Goal: Information Seeking & Learning: Learn about a topic

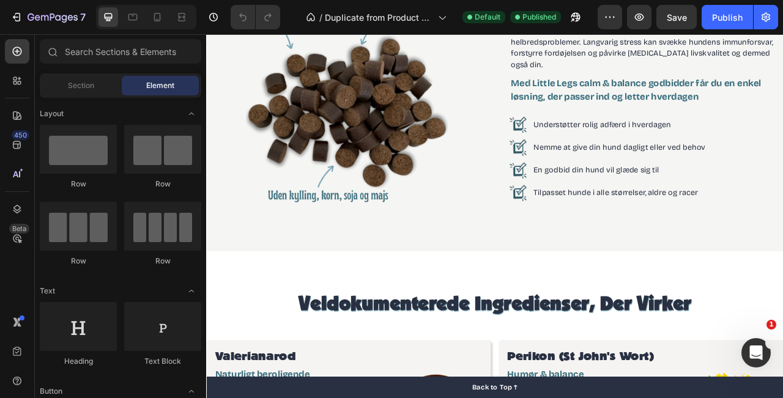
scroll to position [1009, 0]
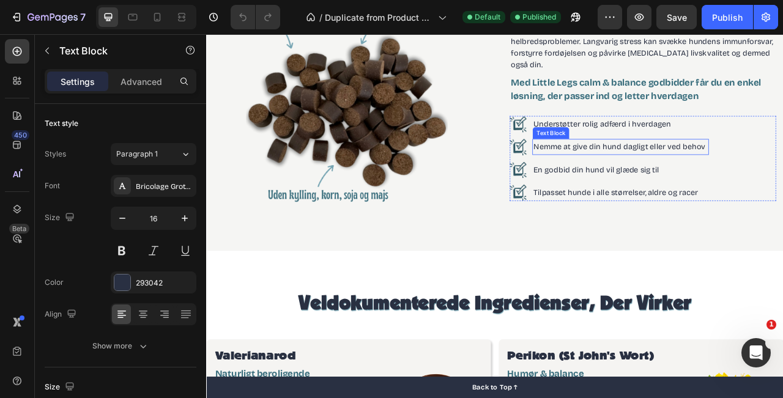
click at [782, 173] on p "Nemme at give din hund dagligt eller ved behov" at bounding box center [733, 178] width 222 height 18
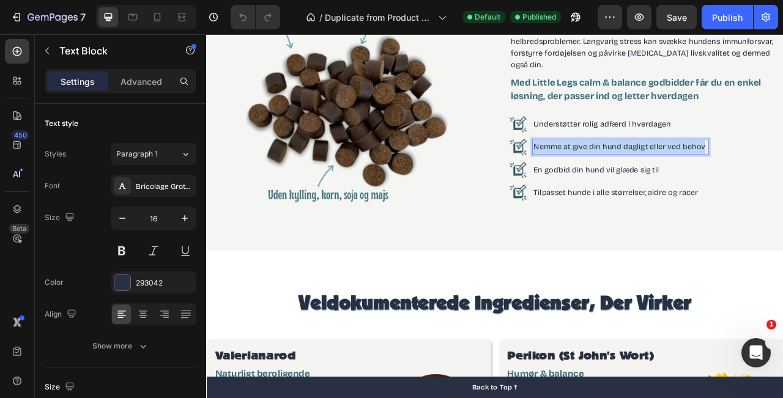
click at [782, 173] on p "Nemme at give din hund dagligt eller ved behov" at bounding box center [733, 178] width 222 height 18
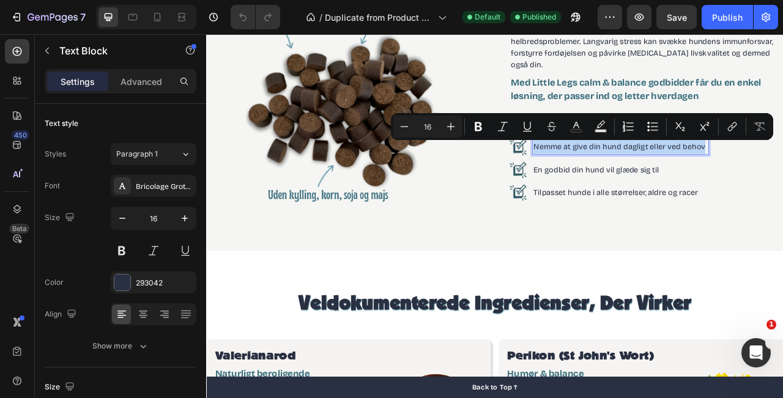
click at [775, 177] on p "Nemme at give din hund dagligt eller ved behov" at bounding box center [733, 178] width 222 height 18
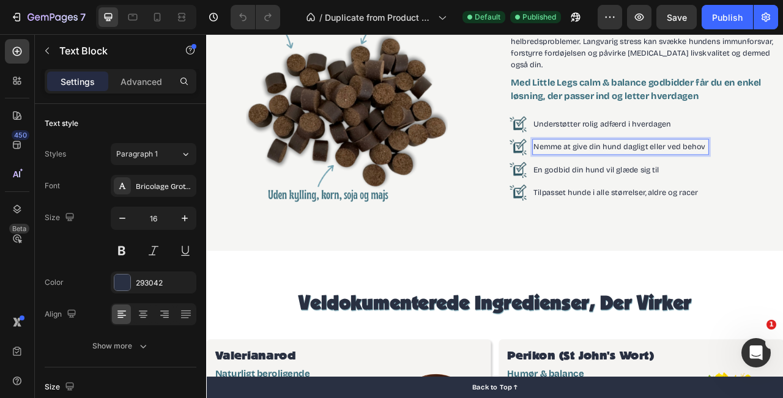
drag, startPoint x: 768, startPoint y: 181, endPoint x: 837, endPoint y: 181, distance: 69.1
click at [782, 181] on p "Nemme at give din hund dagligt eller ved behov" at bounding box center [733, 178] width 222 height 18
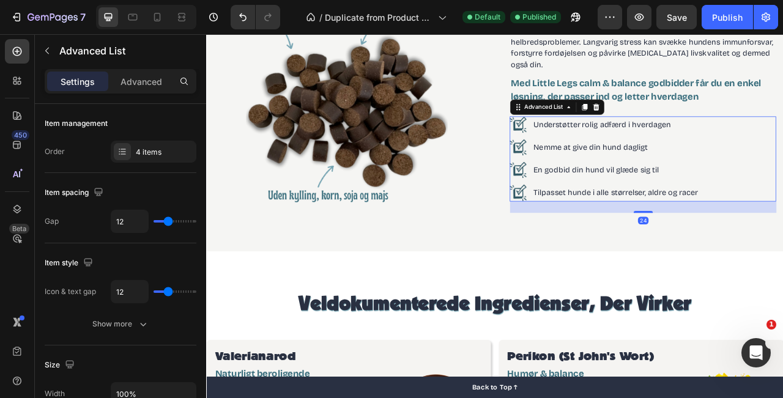
click at [782, 225] on div "Image Understøtter rolig adfærd i hverdagen Text Block Image Nemme at give din …" at bounding box center [761, 193] width 339 height 108
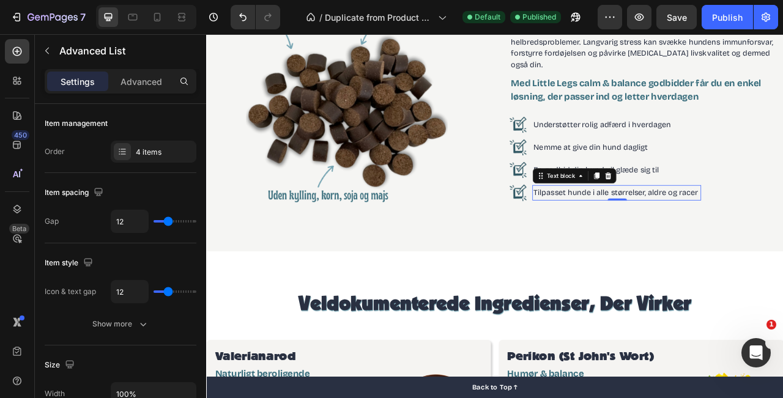
click at [775, 238] on p "Tilpasset hunde i alle størrelser, aldre og racer" at bounding box center [728, 236] width 212 height 18
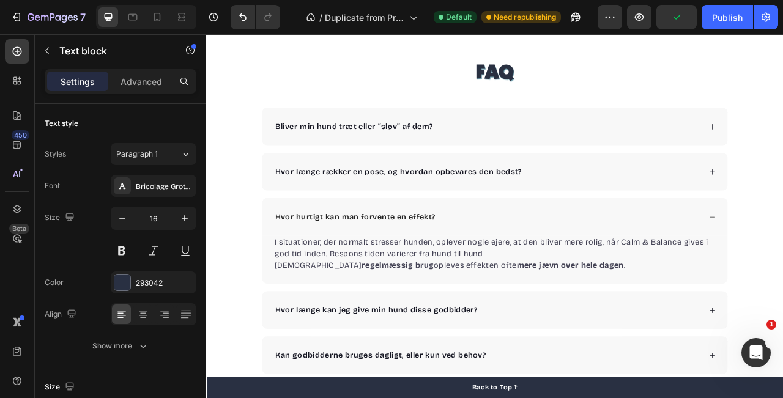
scroll to position [2890, 0]
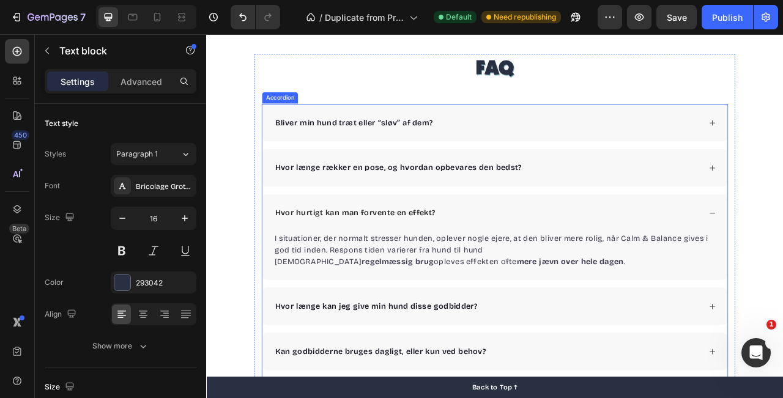
click at [531, 149] on div "Bliver min hund træt eller “sløv” af dem?" at bounding box center [564, 147] width 544 height 18
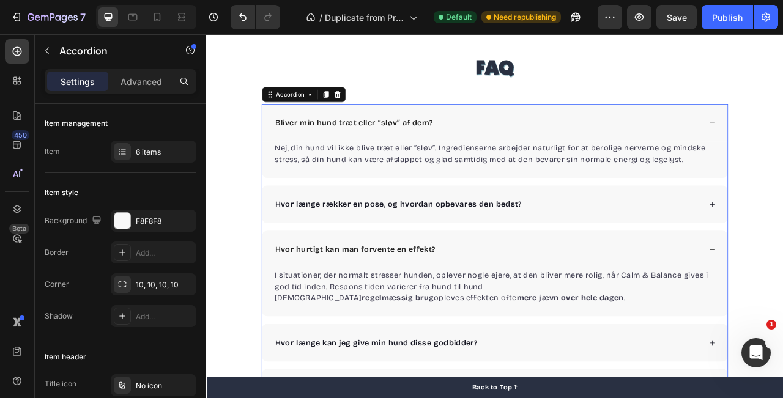
click at [531, 149] on div "Bliver min hund træt eller “sløv” af dem?" at bounding box center [564, 147] width 544 height 18
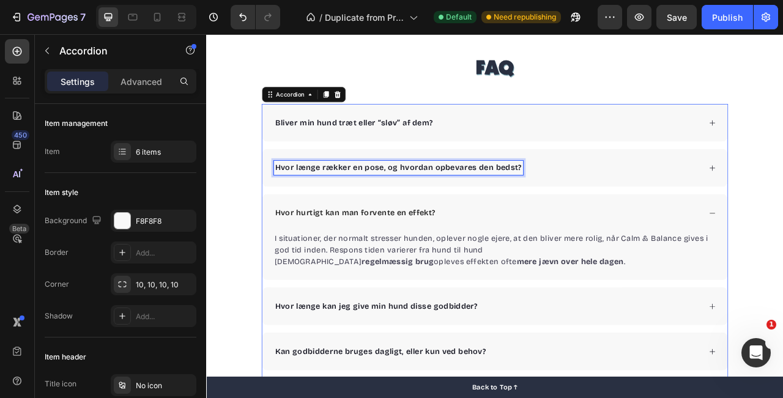
click at [510, 200] on p "Hvor længe rækker en pose, og hvordan opbevares den bedst?" at bounding box center [450, 204] width 314 height 15
click at [625, 202] on div "Hvor længe rækker en pose, og hvordan opbevares den bedst?" at bounding box center [564, 204] width 544 height 18
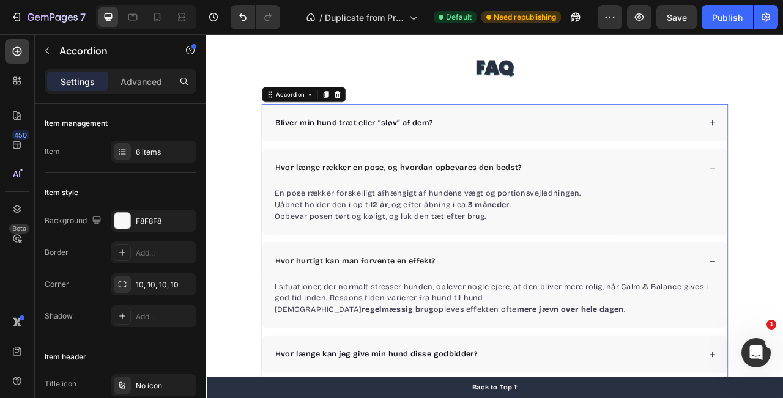
click at [635, 212] on div "Hvor længe rækker en pose, og hvordan opbevares den bedst?" at bounding box center [564, 204] width 544 height 18
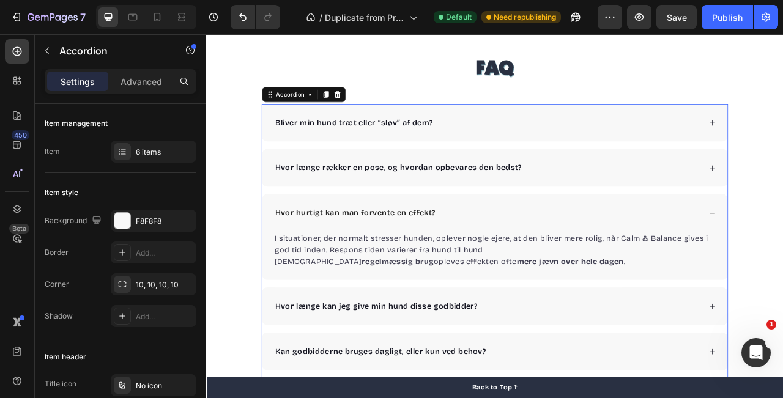
click at [555, 268] on div "Hvor hurtigt kan man forvente en effekt?" at bounding box center [564, 262] width 544 height 18
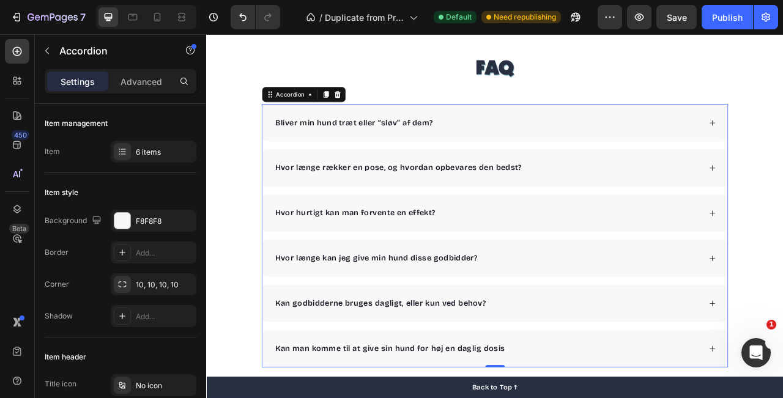
click at [555, 268] on div "Hvor hurtigt kan man forvente en effekt?" at bounding box center [564, 262] width 544 height 18
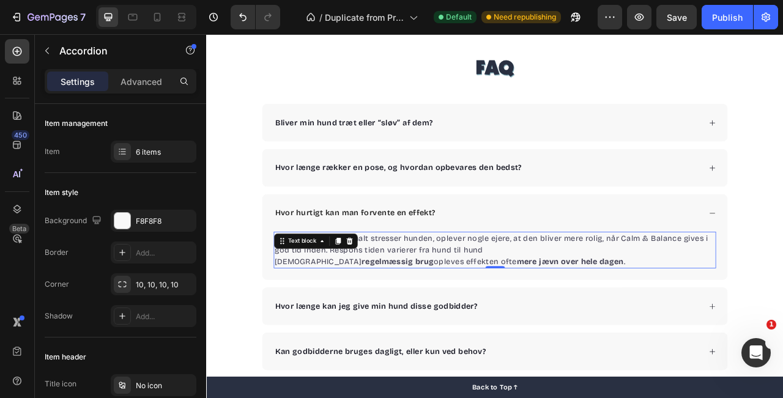
click at [542, 312] on p "I situationer, der normalt stresser hunden, oplever nogle ejere, at den bliver …" at bounding box center [573, 301] width 560 height 29
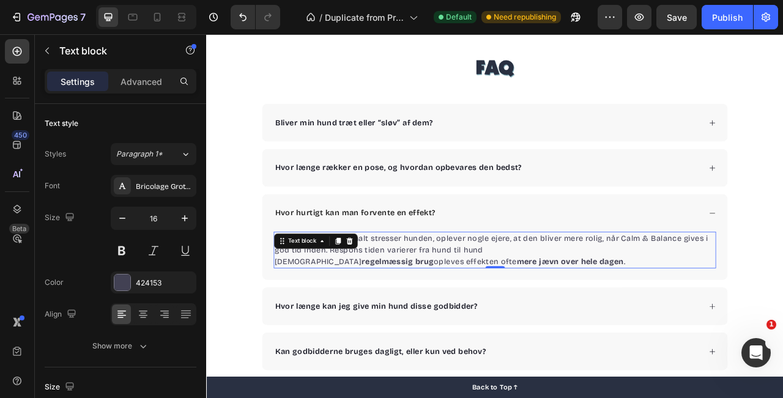
click at [553, 309] on p "I situationer, der normalt stresser hunden, oplever nogle ejere, at den bliver …" at bounding box center [573, 301] width 560 height 29
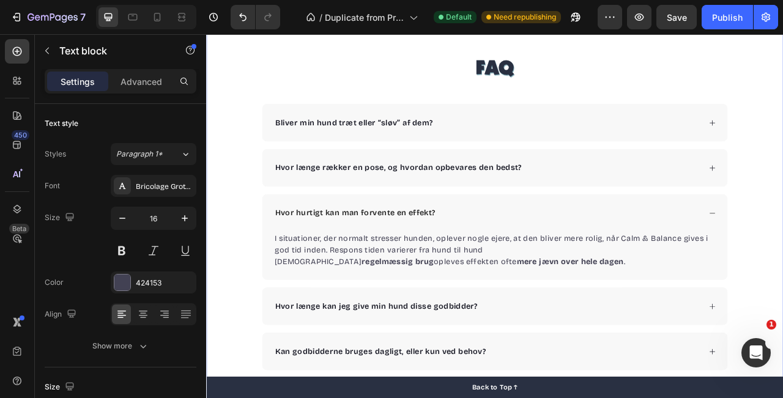
click at [782, 214] on div "FAQ Heading Bliver min hund træt eller “sløv” af dem? Hvor længe rækker en pose…" at bounding box center [573, 289] width 734 height 460
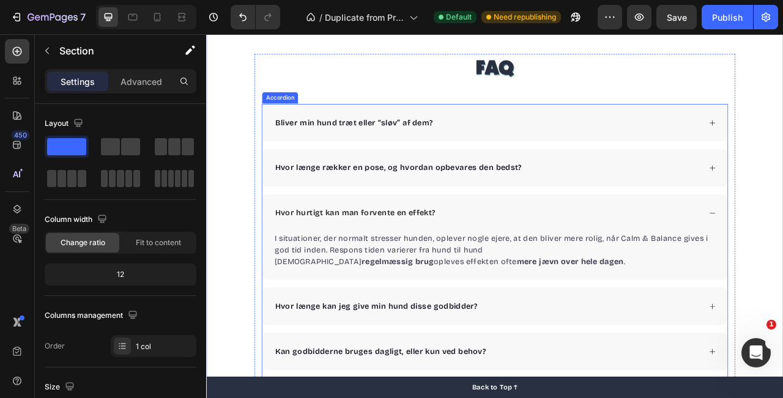
click at [509, 256] on div "Hvor hurtigt kan man forvente en effekt?" at bounding box center [564, 262] width 544 height 18
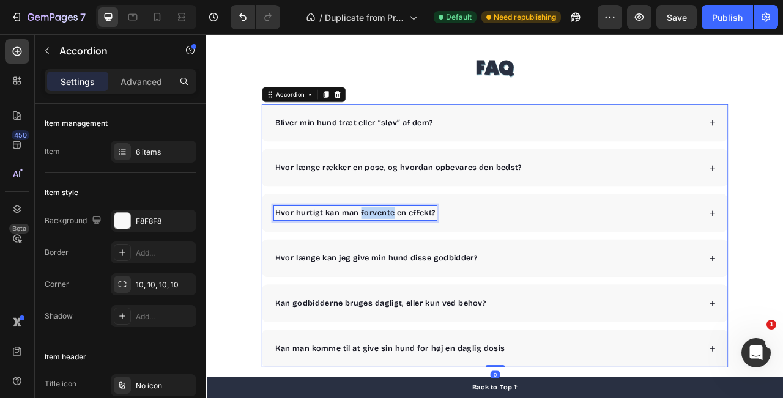
click at [435, 267] on p "Hvor hurtigt kan man forvente en effekt?" at bounding box center [395, 261] width 204 height 15
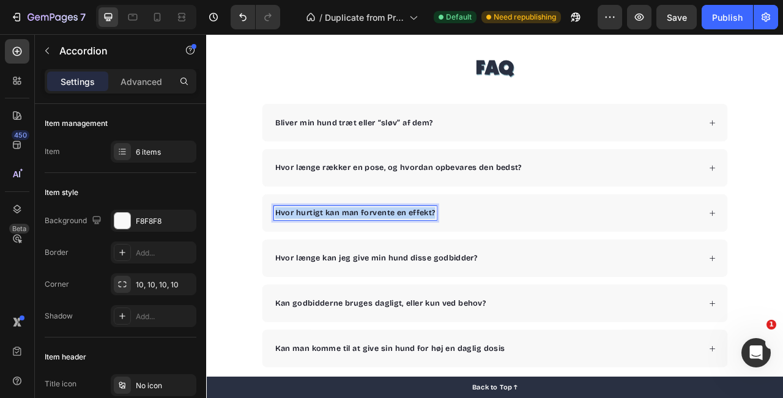
click at [435, 267] on p "Hvor hurtigt kan man forvente en effekt?" at bounding box center [395, 261] width 204 height 15
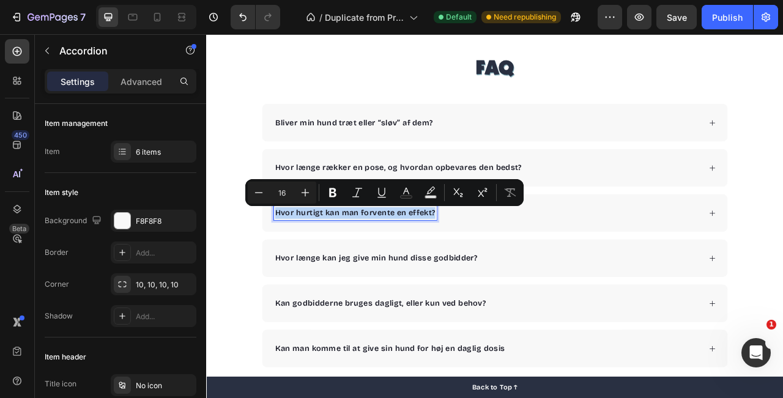
click at [449, 265] on p "Hvor hurtigt kan man forvente en effekt?" at bounding box center [395, 261] width 204 height 15
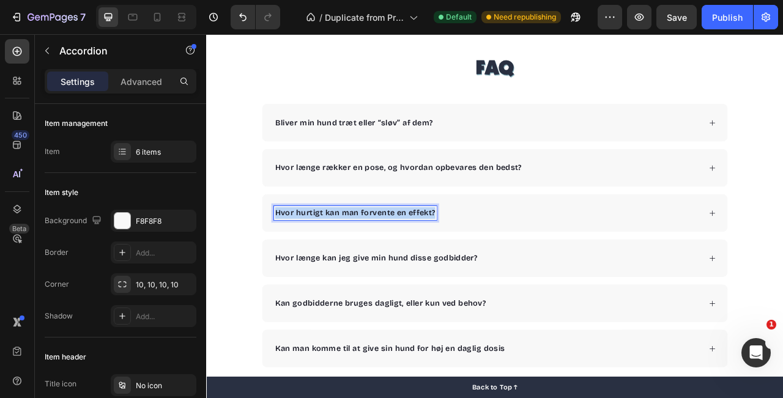
click at [449, 265] on p "Hvor hurtigt kan man forvente en effekt?" at bounding box center [395, 261] width 204 height 15
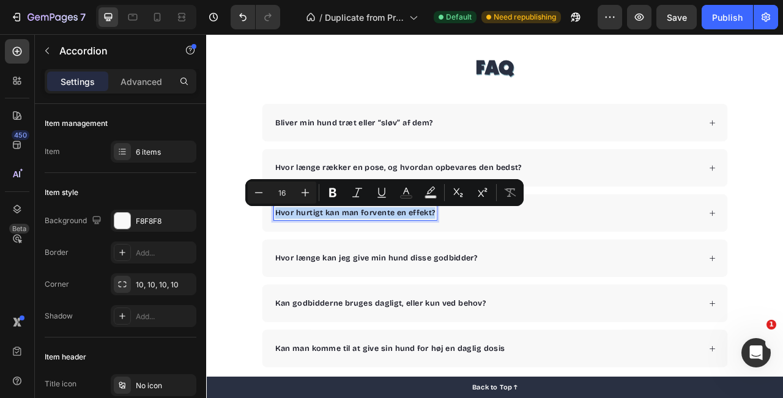
copy p "Hvor hurtigt kan man forvente en effekt?"
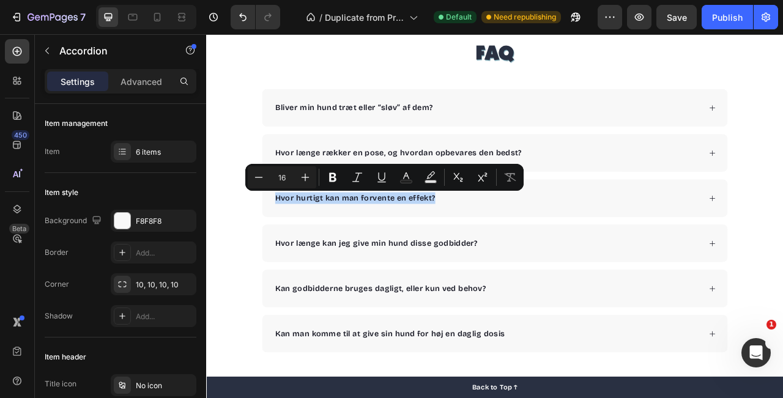
click at [585, 245] on div "Hvor hurtigt kan man forvente en effekt?" at bounding box center [564, 243] width 544 height 18
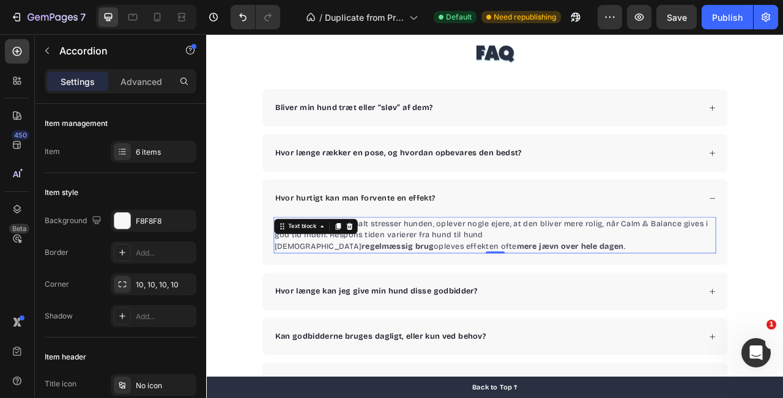
click at [452, 300] on p "Ved regelmæssig brug opleves effekten ofte mere jævn over hele dagen ." at bounding box center [573, 304] width 560 height 15
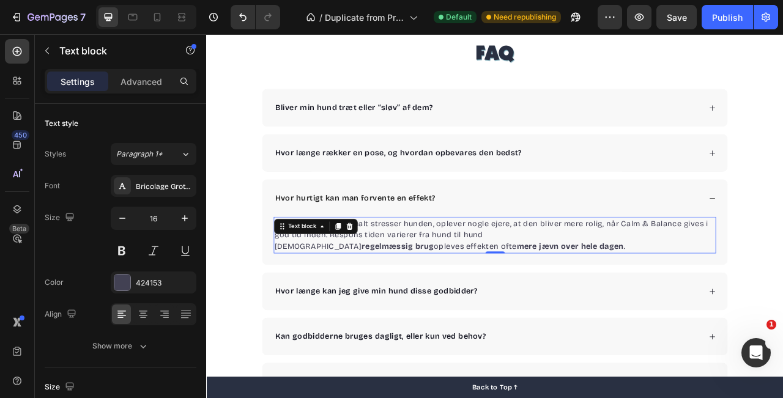
click at [452, 300] on p "Ved regelmæssig brug opleves effekten ofte mere jævn over hele dagen ." at bounding box center [573, 304] width 560 height 15
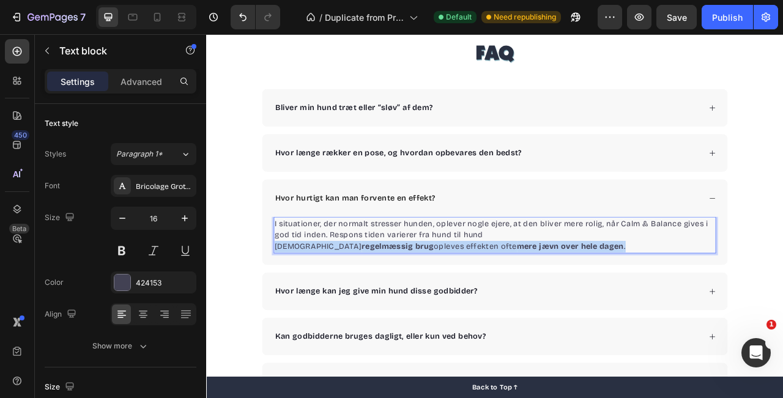
click at [452, 300] on p "Ved regelmæssig brug opleves effekten ofte mere jævn over hele dagen ." at bounding box center [573, 304] width 560 height 15
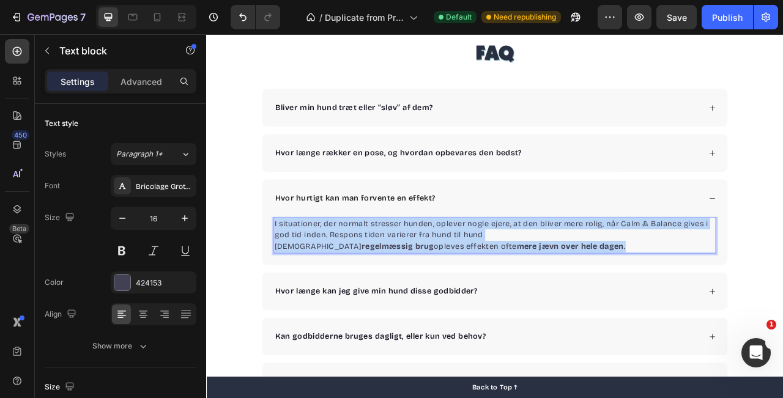
copy div "I situationer, der normalt stresser hunden, oplever nogle ejere, at den bliver …"
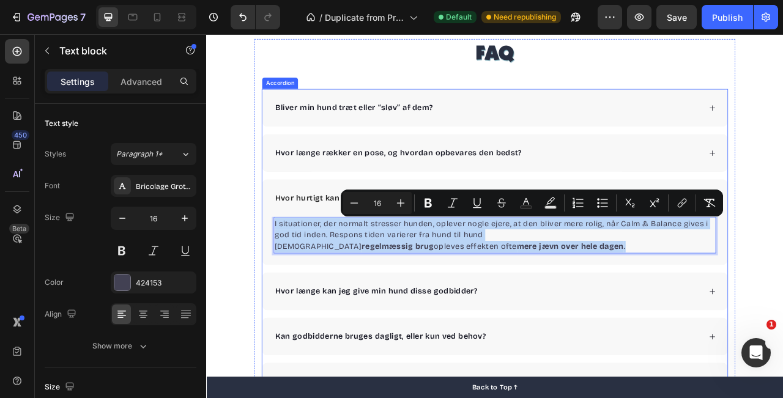
scroll to position [2954, 0]
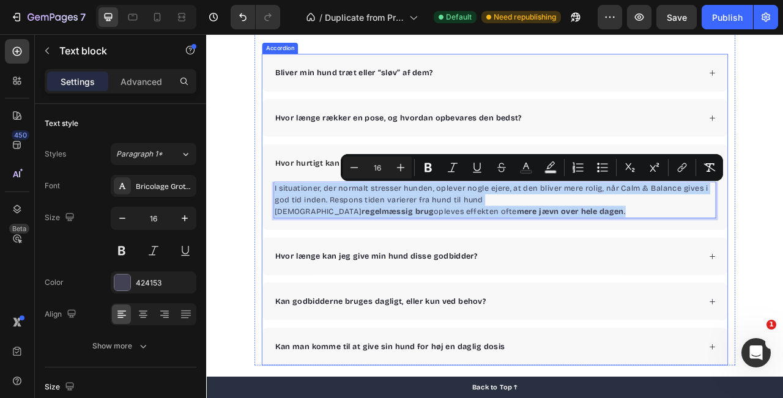
click at [577, 372] on div "Kan godbidderne bruges dagligt, eller kun ved behov?" at bounding box center [564, 374] width 544 height 18
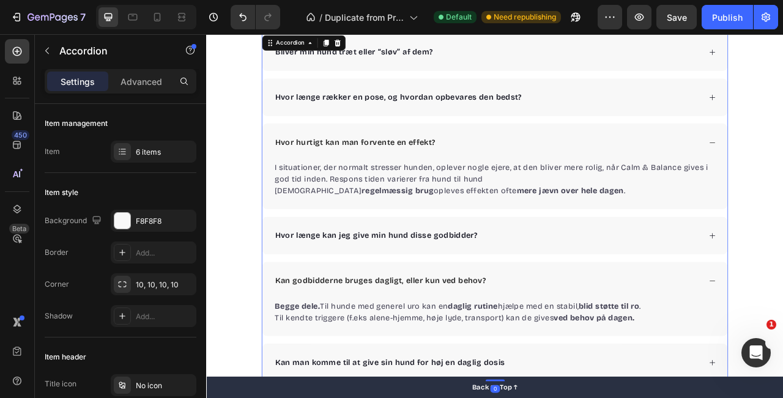
scroll to position [2981, 0]
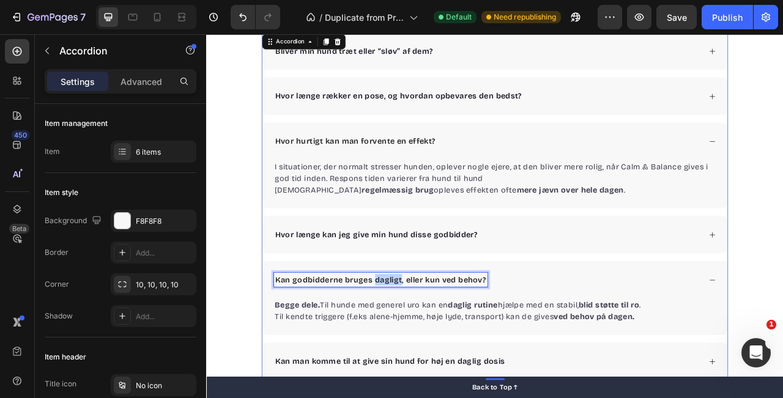
click at [436, 349] on p "Kan godbidderne bruges dagligt, eller kun ved behov?" at bounding box center [427, 346] width 268 height 15
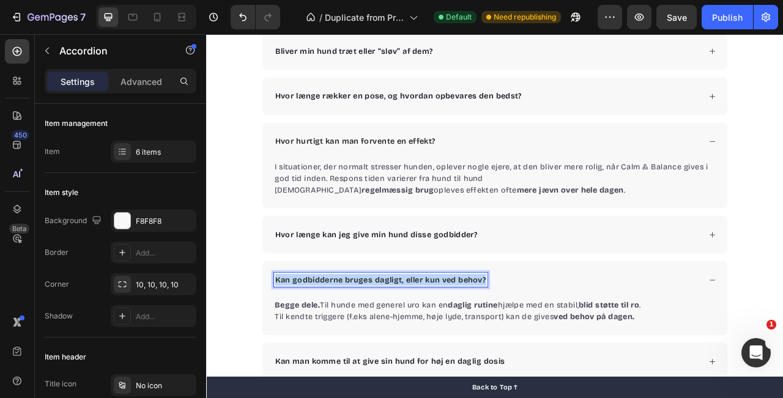
click at [436, 349] on p "Kan godbidderne bruges dagligt, eller kun ved behov?" at bounding box center [427, 346] width 268 height 15
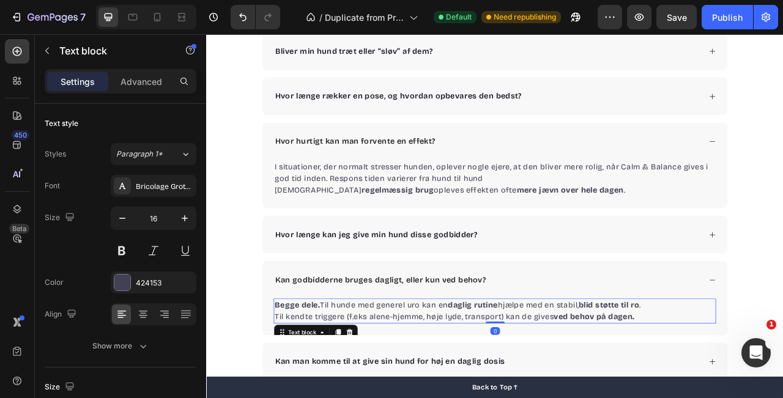
click at [375, 383] on p "Begge dele. Til hunde med generel uro kan en daglig rutine hjælpe med en stabil…" at bounding box center [573, 379] width 560 height 15
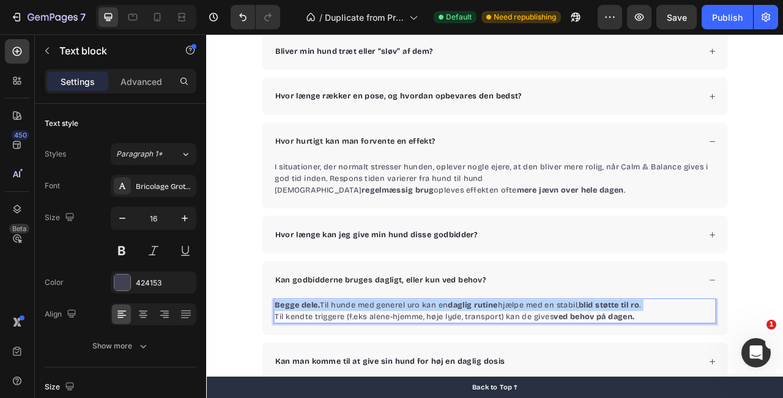
click at [375, 383] on p "Begge dele. Til hunde med generel uro kan en daglig rutine hjælpe med en stabil…" at bounding box center [573, 379] width 560 height 15
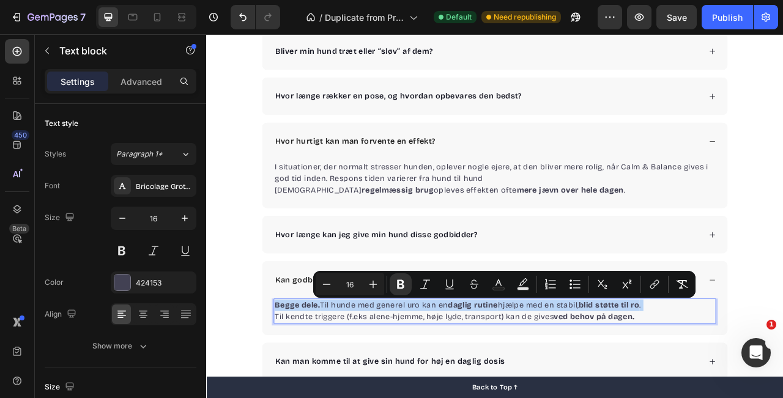
click at [375, 383] on p "Begge dele. Til hunde med generel uro kan en daglig rutine hjælpe med en stabil…" at bounding box center [573, 379] width 560 height 15
copy div "Begge dele. Til hunde med generel uro kan en daglig rutine hjælpe med en stabil…"
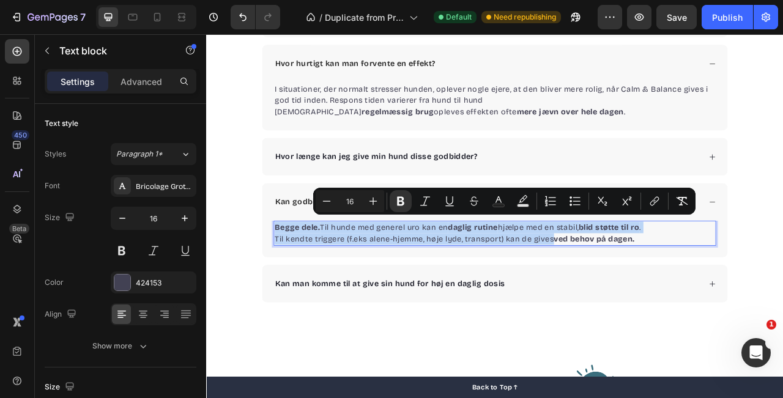
scroll to position [3088, 0]
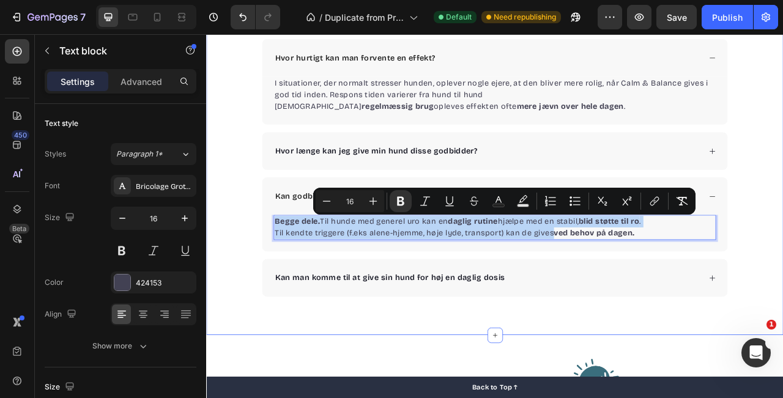
click at [584, 369] on div "FAQ Heading Bliver min hund træt eller “sløv” af dem? Hvor længe rækker en pose…" at bounding box center [573, 115] width 734 height 604
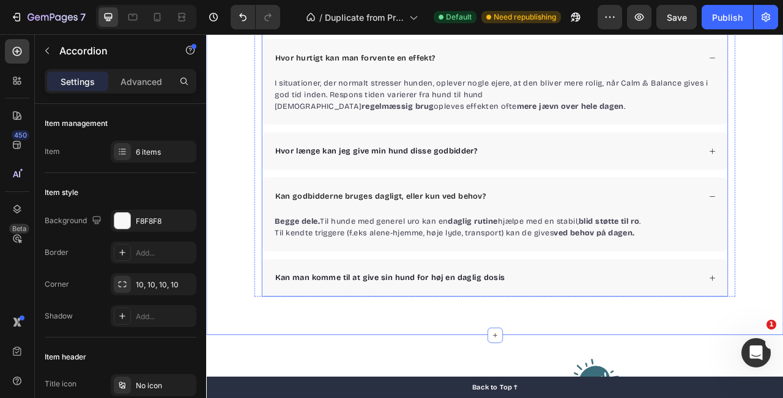
click at [597, 350] on div "Kan man komme til at give sin hund for høj en daglig dosis" at bounding box center [564, 344] width 544 height 18
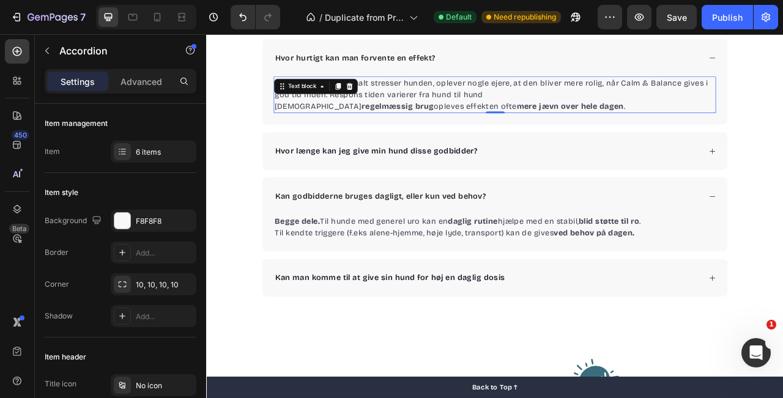
click at [472, 105] on p "I situationer, der normalt stresser hunden, oplever nogle ejere, at den bliver …" at bounding box center [573, 103] width 560 height 29
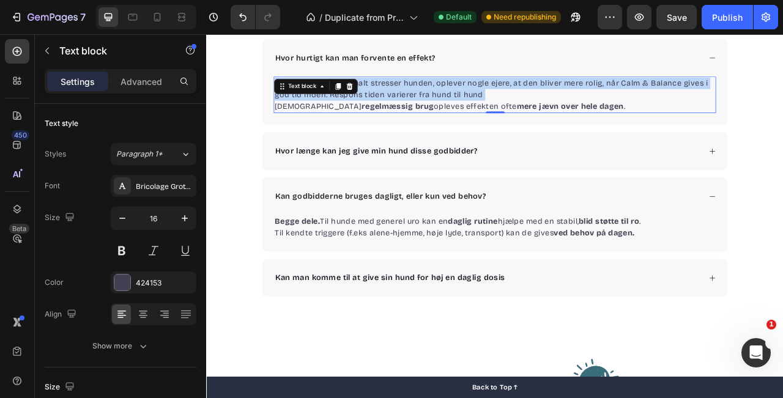
click at [472, 105] on p "I situationer, der normalt stresser hunden, oplever nogle ejere, at den bliver …" at bounding box center [573, 103] width 560 height 29
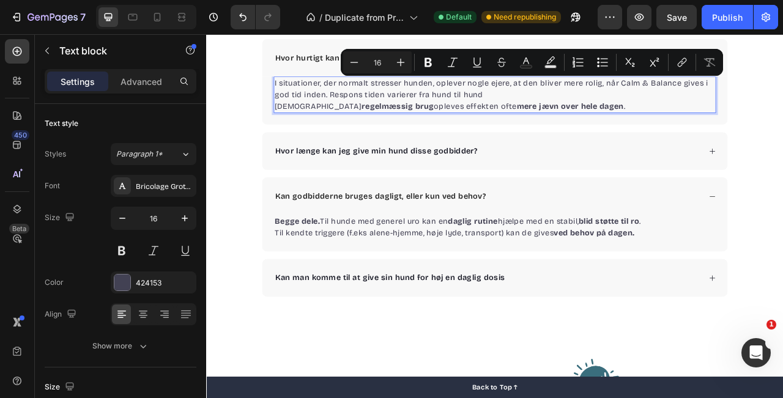
click at [687, 132] on p "Ved regelmæssig brug opleves effekten ofte mere jævn over hele dagen ." at bounding box center [573, 126] width 560 height 15
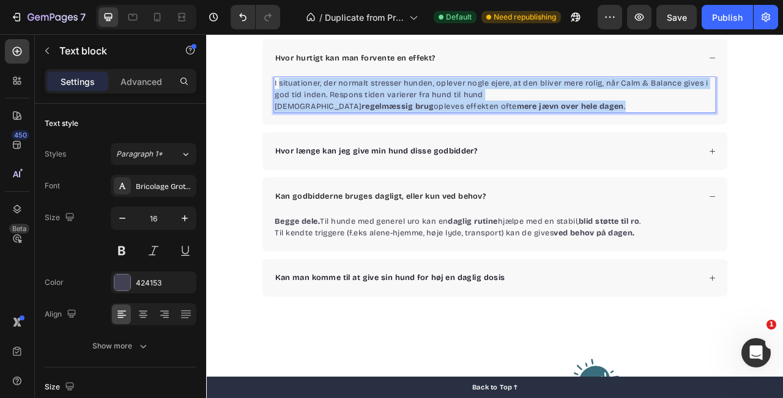
drag, startPoint x: 687, startPoint y: 132, endPoint x: 299, endPoint y: 92, distance: 390.3
click at [300, 92] on div "I situationer, der normalt stresser hunden, oplever nogle ejere, at den bliver …" at bounding box center [573, 111] width 563 height 46
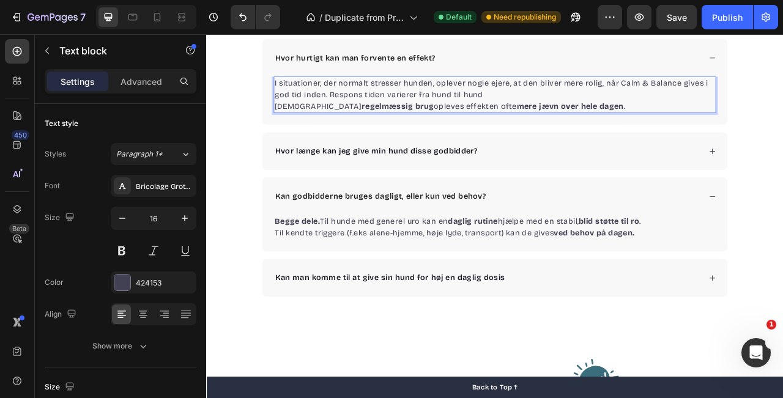
click at [295, 92] on p "I situationer, der normalt stresser hunden, oplever nogle ejere, at den bliver …" at bounding box center [573, 103] width 560 height 29
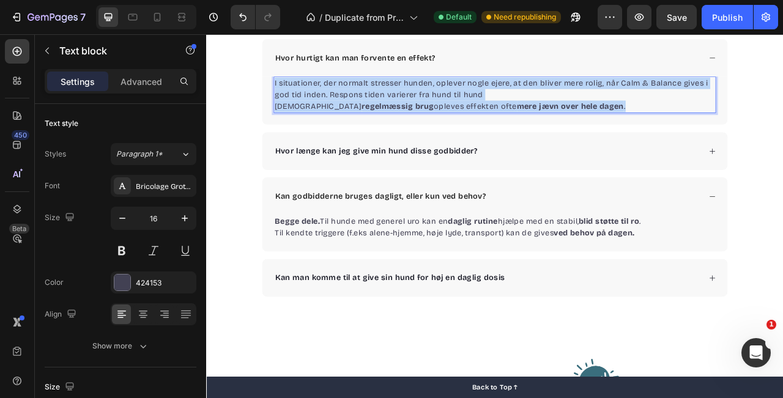
drag, startPoint x: 291, startPoint y: 92, endPoint x: 732, endPoint y: 128, distance: 442.9
click at [733, 128] on div "I situationer, der normalt stresser hunden, oplever nogle ejere, at den bliver …" at bounding box center [573, 111] width 563 height 46
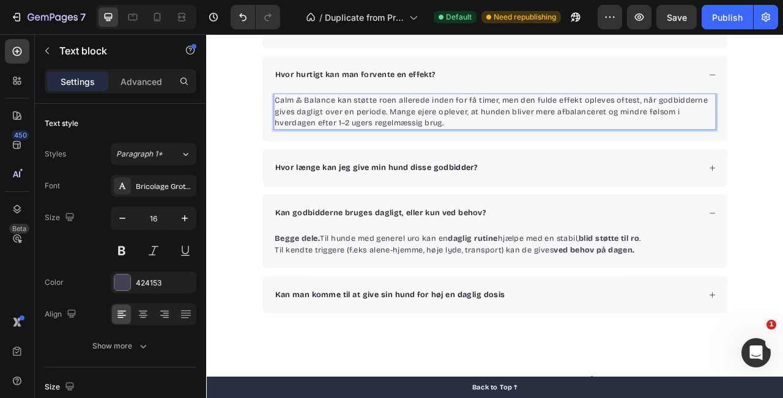
scroll to position [3064, 0]
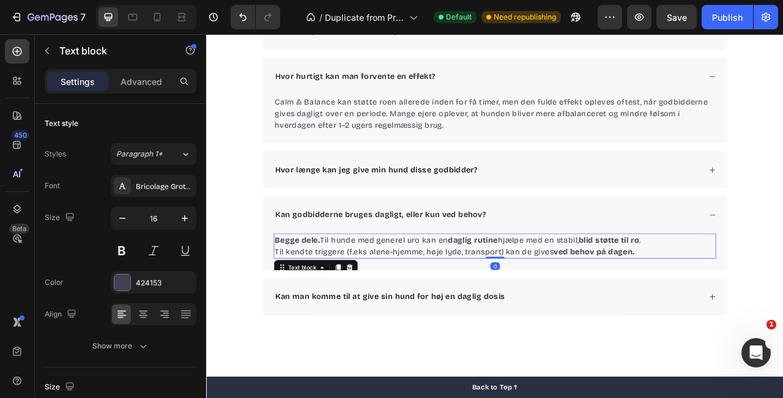
click at [406, 306] on p "Til kendte triggere (f.eks alene-hjemme, høje lyde, transport) kan de gives ved…" at bounding box center [573, 311] width 560 height 15
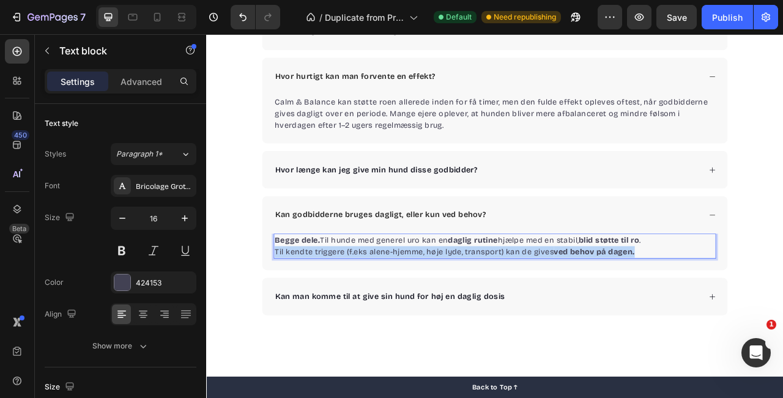
click at [406, 306] on p "Til kendte triggere (f.eks alene-hjemme, høje lyde, transport) kan de gives ved…" at bounding box center [573, 311] width 560 height 15
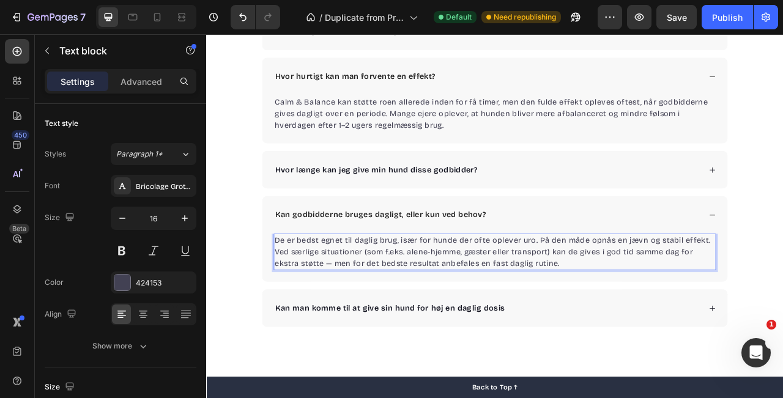
click at [782, 314] on p "De er bedst egnet til daglig brug, især for hunde der ofte oplever uro. På den …" at bounding box center [573, 311] width 560 height 44
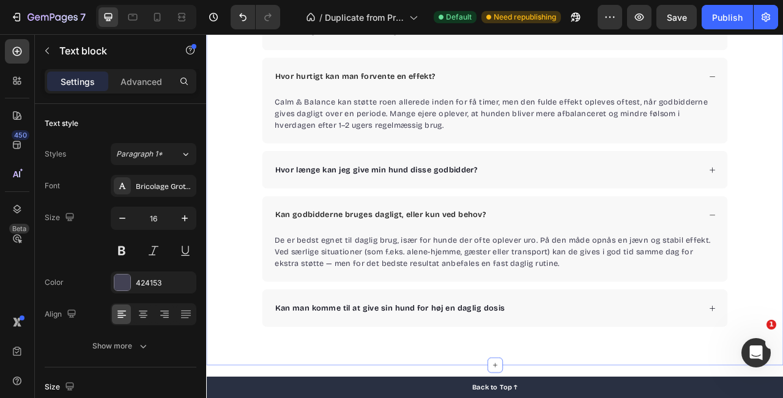
click at [782, 311] on div "FAQ Heading Bliver min hund træt eller “sløv” af dem? Hvor længe rækker en pose…" at bounding box center [573, 146] width 734 height 521
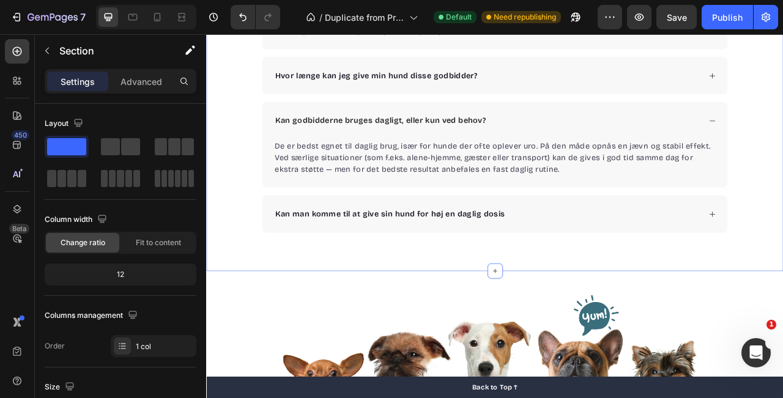
scroll to position [3184, 0]
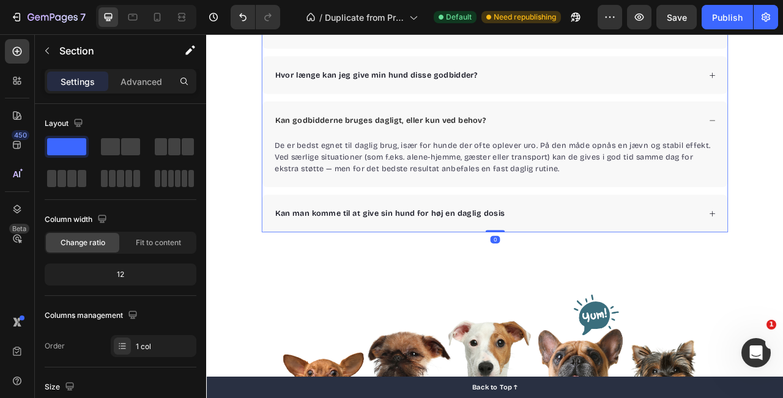
click at [668, 254] on div "Kan man komme til at give sin hund for høj en daglig dosis" at bounding box center [564, 262] width 544 height 18
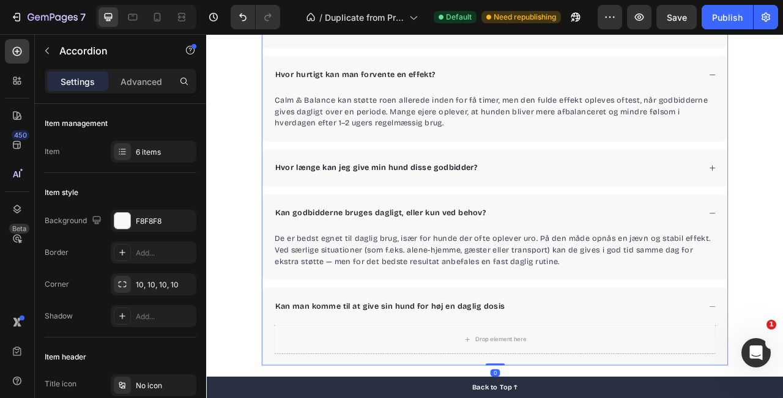
scroll to position [3063, 0]
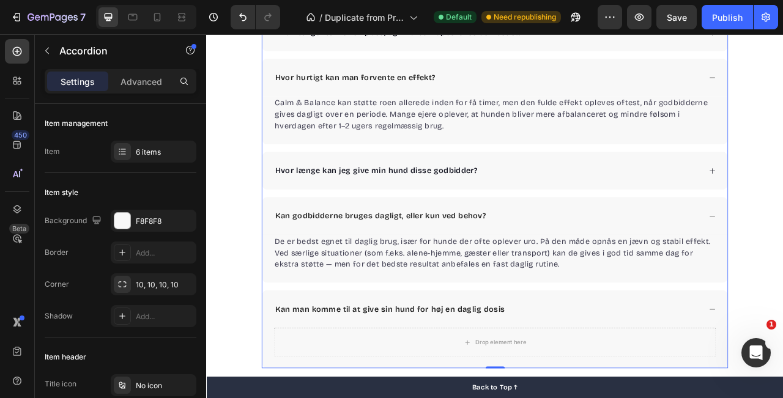
click at [640, 203] on div "Hvor længe kan jeg give min hund disse godbidder?" at bounding box center [564, 208] width 544 height 18
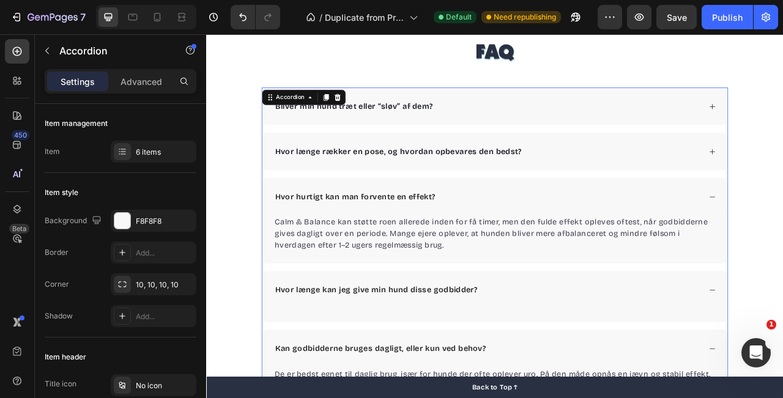
scroll to position [2906, 0]
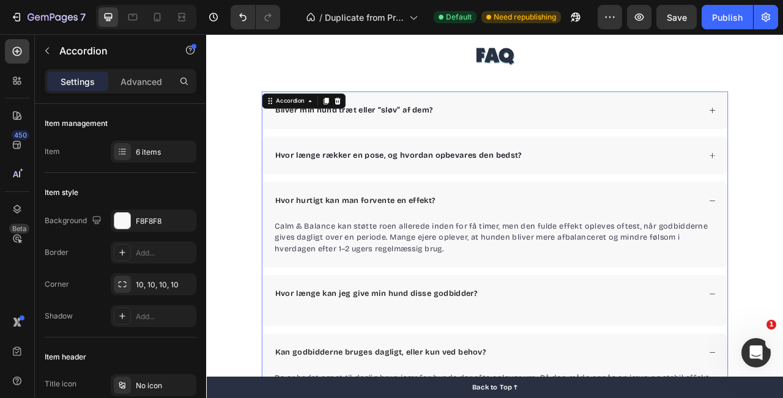
click at [629, 196] on div "Hvor længe rækker en pose, og hvordan opbevares den bedst?" at bounding box center [564, 188] width 544 height 18
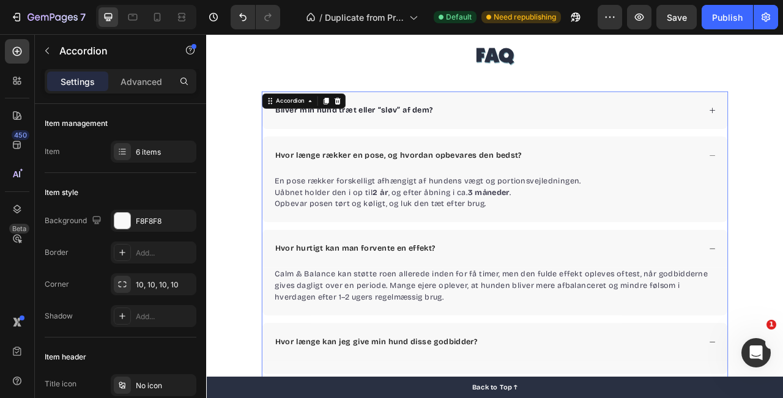
click at [629, 130] on div "Bliver min hund træt eller “sløv” af dem?" at bounding box center [564, 131] width 544 height 18
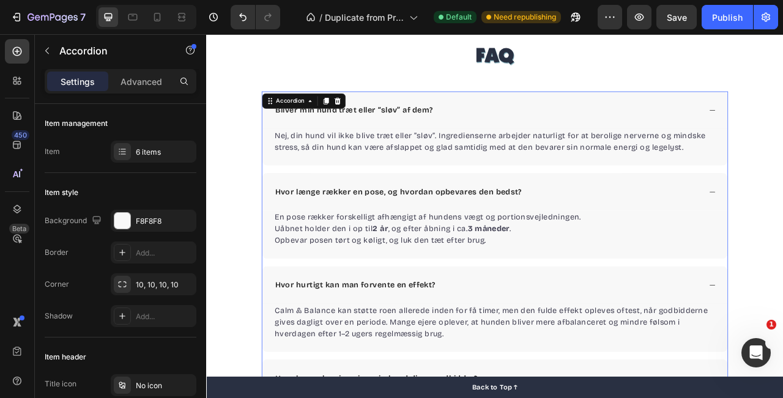
click at [629, 130] on div "Bliver min hund træt eller “sløv” af dem?" at bounding box center [564, 131] width 544 height 18
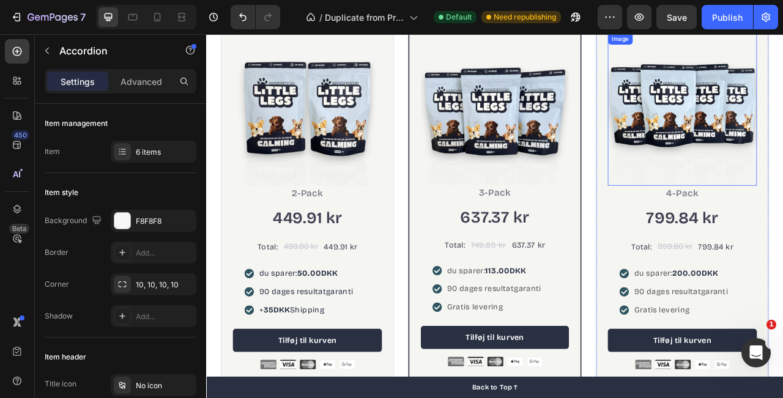
scroll to position [2367, 0]
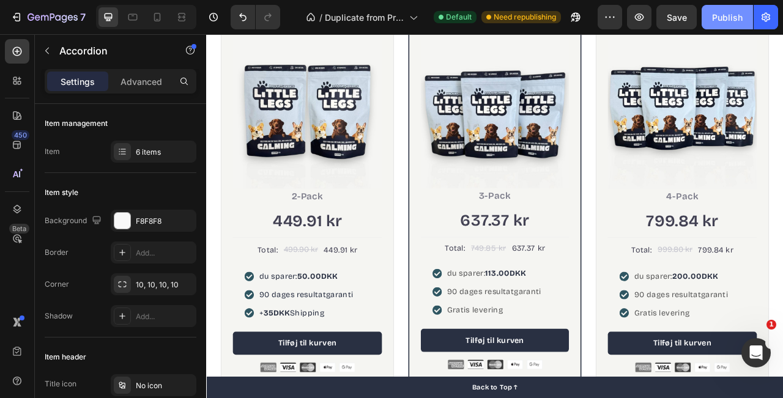
click at [737, 15] on div "Publish" at bounding box center [727, 17] width 31 height 13
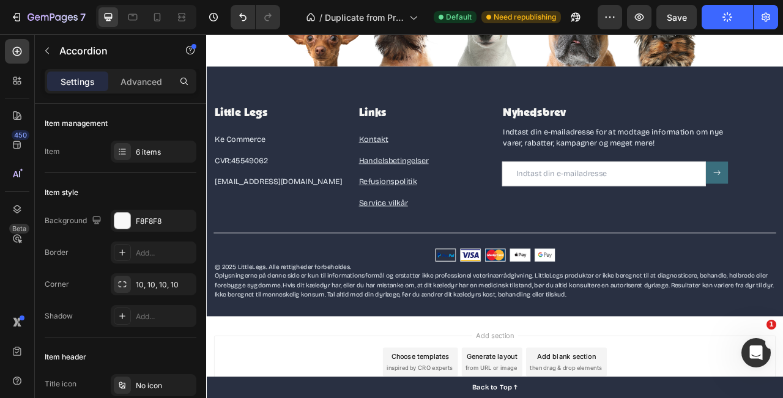
scroll to position [3591, 0]
